Goal: Task Accomplishment & Management: Complete application form

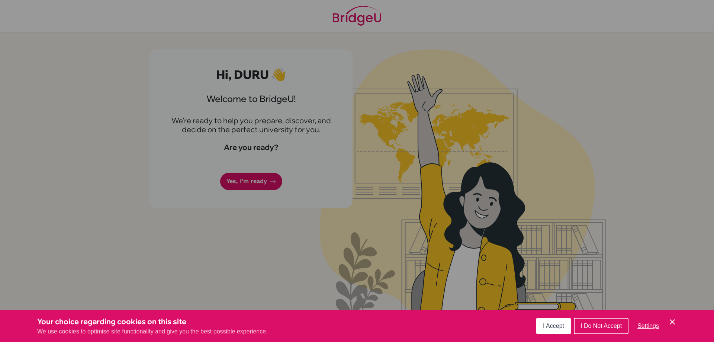
click at [558, 328] on span "I Accept" at bounding box center [553, 325] width 21 height 6
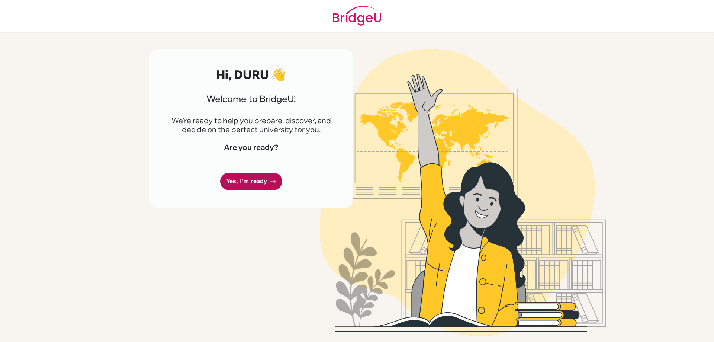
click at [252, 181] on link "Yes, I'm ready" at bounding box center [251, 181] width 62 height 17
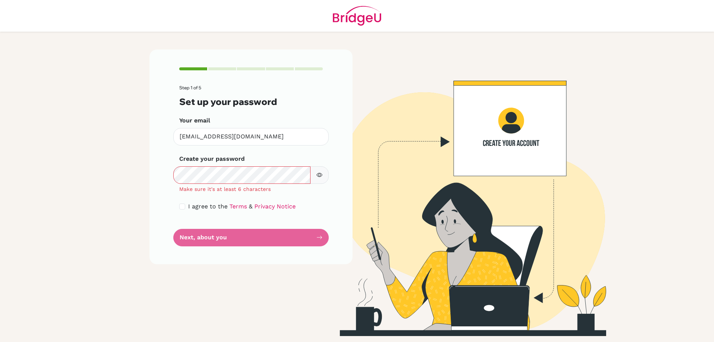
click at [319, 175] on icon "button" at bounding box center [319, 175] width 3 height 3
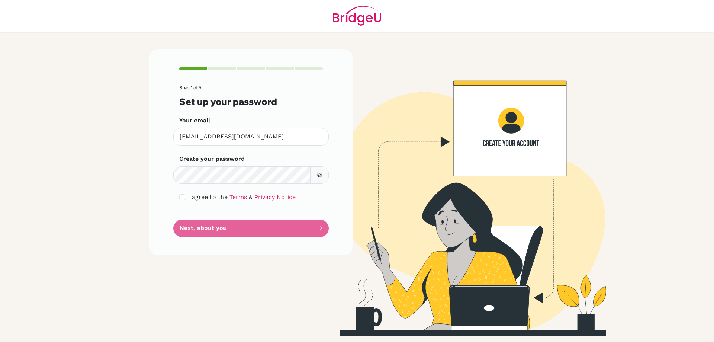
click at [185, 201] on div "I agree to the Terms & Privacy Notice" at bounding box center [251, 197] width 144 height 9
click at [181, 195] on input "checkbox" at bounding box center [182, 197] width 6 height 6
checkbox input "true"
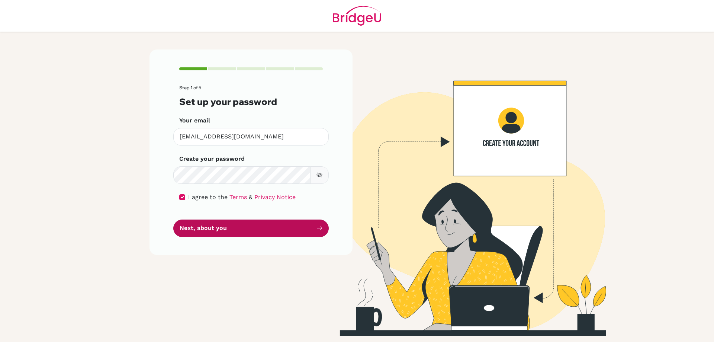
click at [257, 236] on button "Next, about you" at bounding box center [250, 227] width 155 height 17
